Goal: Information Seeking & Learning: Learn about a topic

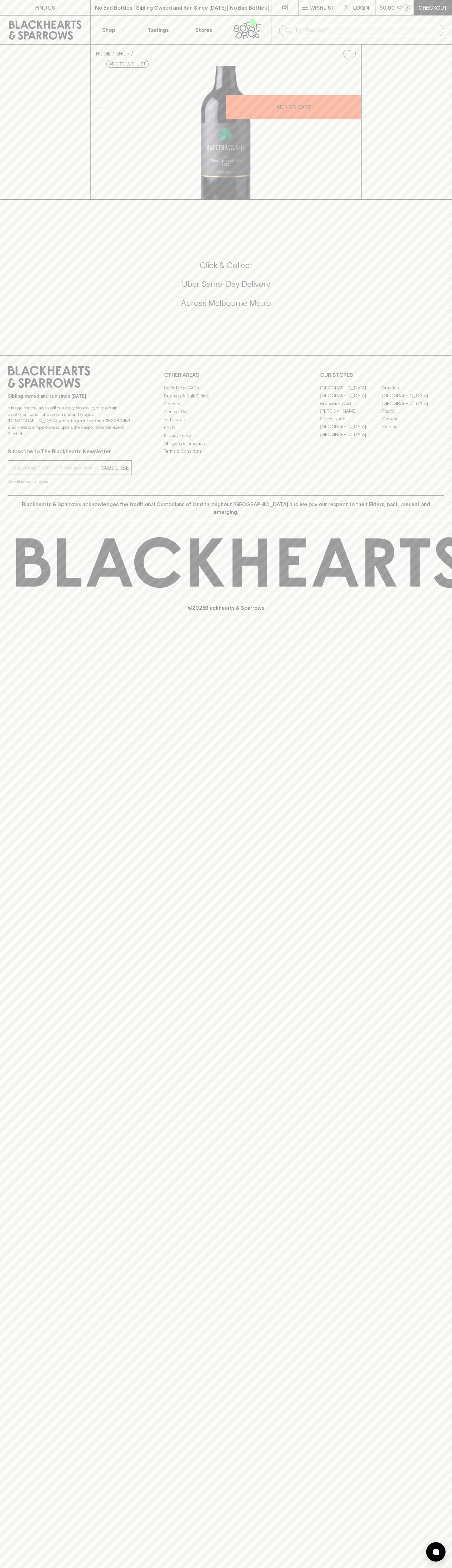
click at [73, 24] on icon at bounding box center [45, 29] width 73 height 19
click at [76, 1568] on html "FIND US | No Bad Bottles | Sibling Owned and Run Since 2006 | No Bad Bottles | …" at bounding box center [226, 784] width 452 height 1568
